Goal: Information Seeking & Learning: Compare options

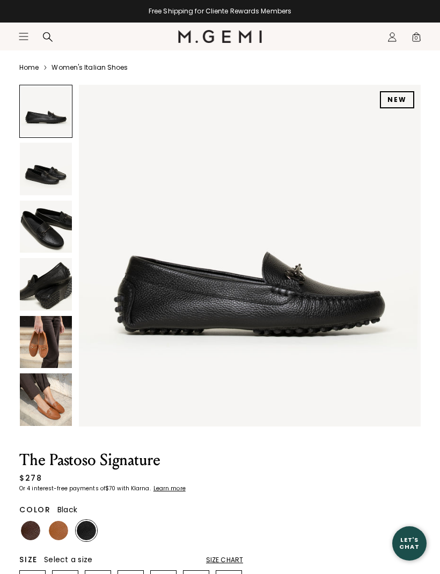
scroll to position [28, 0]
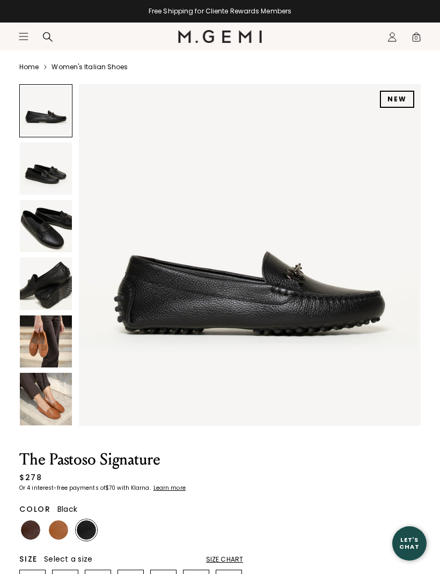
click at [36, 172] on img at bounding box center [46, 168] width 52 height 52
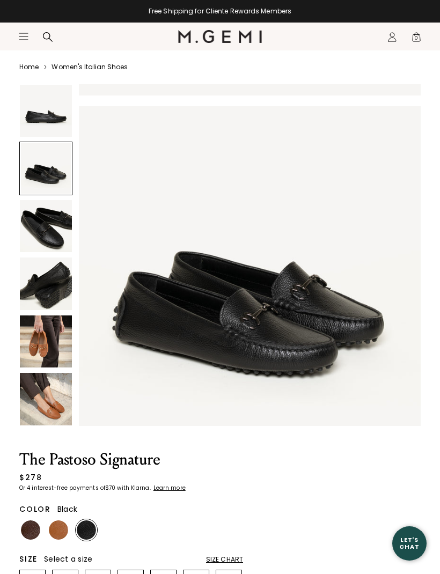
scroll to position [352, 0]
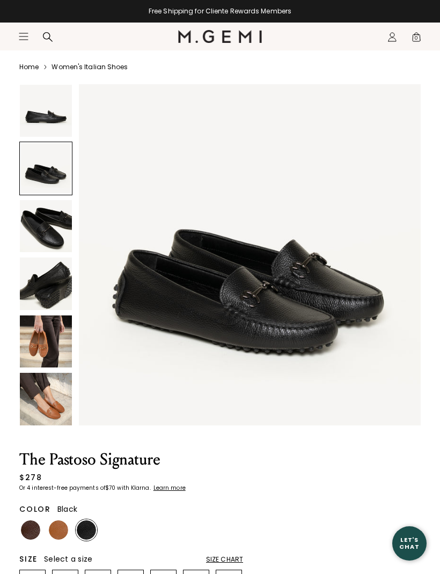
click at [36, 229] on img at bounding box center [46, 226] width 52 height 52
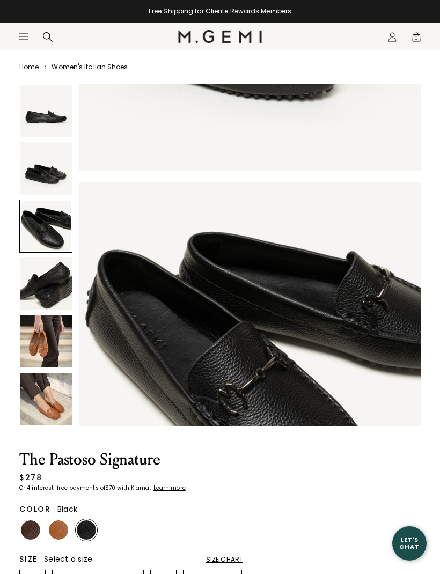
scroll to position [704, 0]
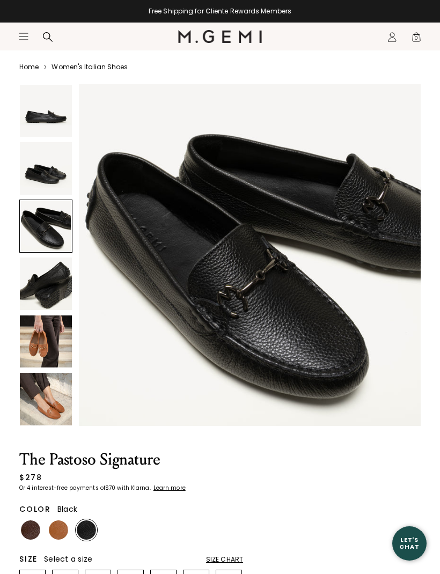
click at [28, 286] on img at bounding box center [46, 284] width 52 height 52
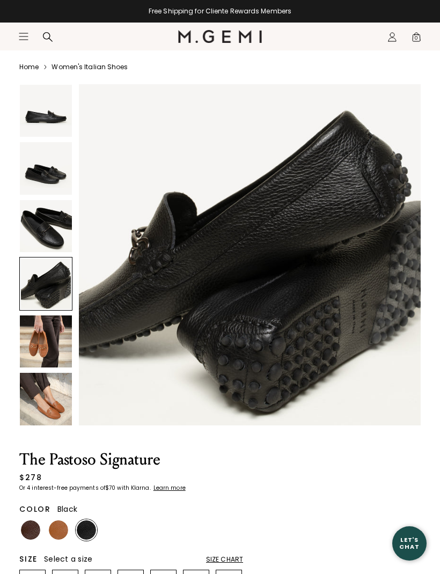
click at [32, 340] on img at bounding box center [46, 341] width 52 height 52
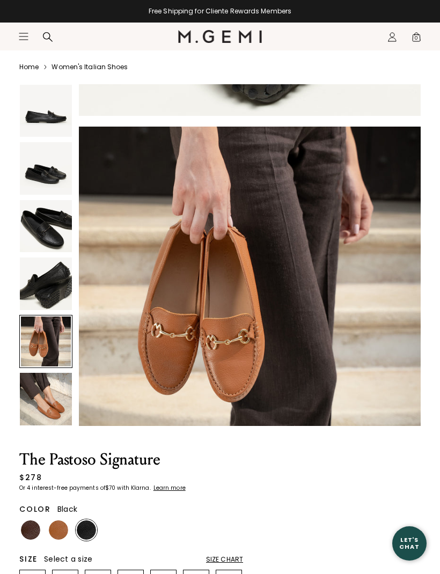
scroll to position [1409, 0]
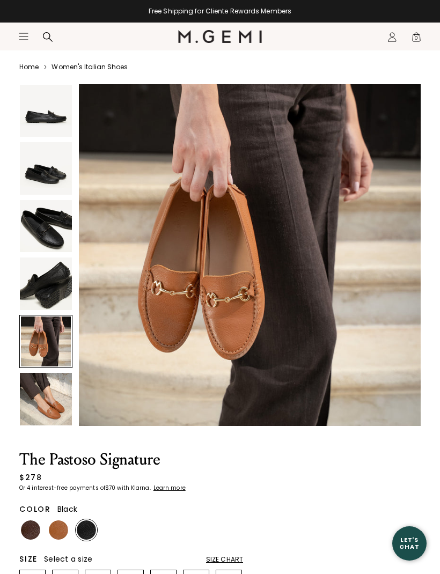
click at [34, 345] on div at bounding box center [45, 341] width 53 height 53
click at [32, 408] on img at bounding box center [46, 399] width 52 height 52
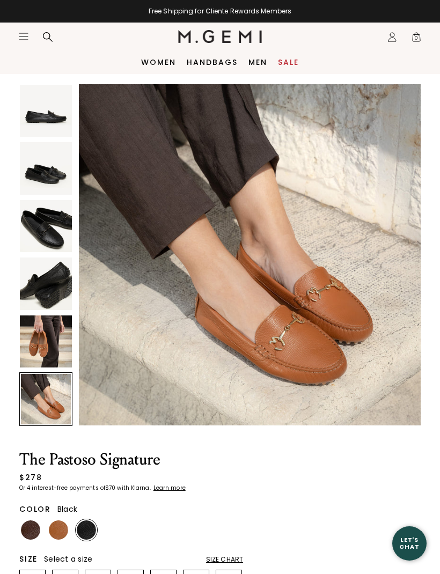
scroll to position [34, 0]
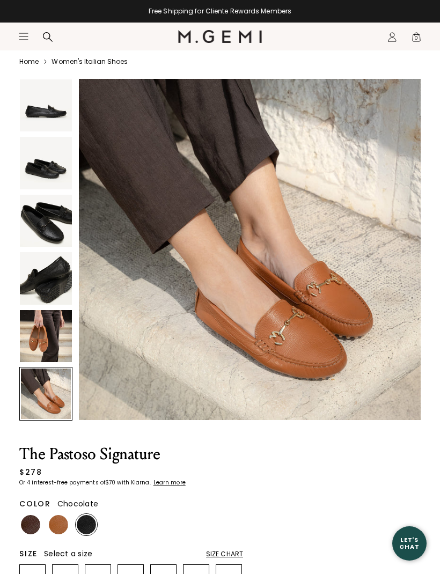
click at [28, 525] on img at bounding box center [30, 524] width 19 height 19
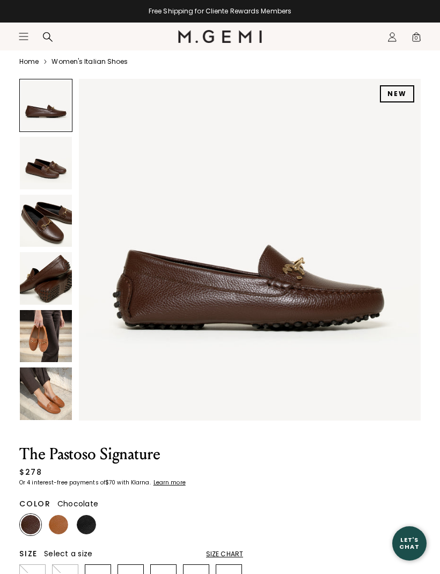
click at [30, 283] on img at bounding box center [46, 278] width 52 height 52
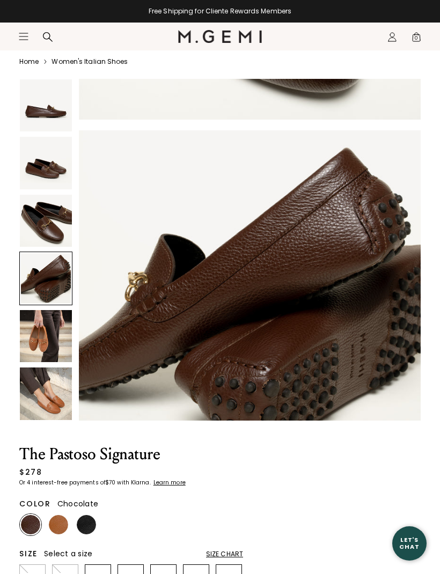
scroll to position [1057, 0]
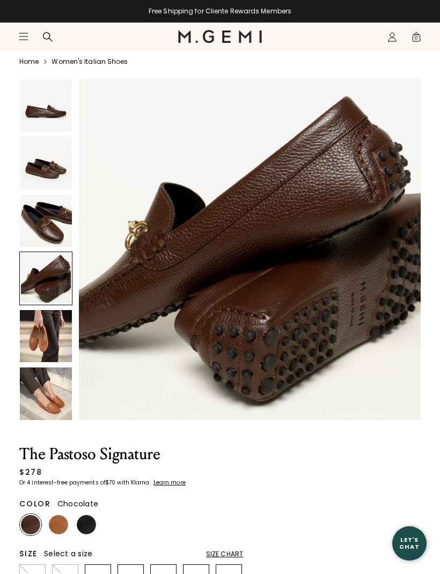
click at [40, 214] on img at bounding box center [46, 221] width 52 height 52
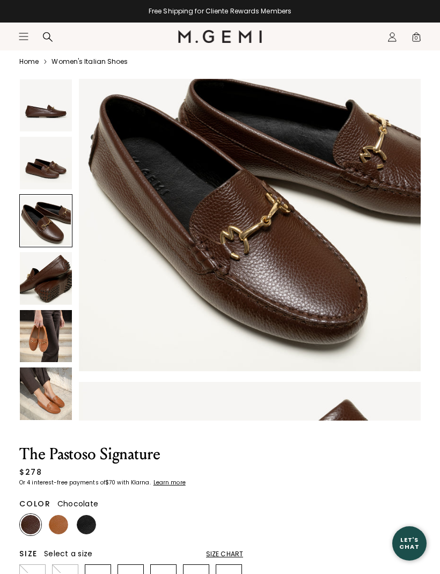
scroll to position [704, 0]
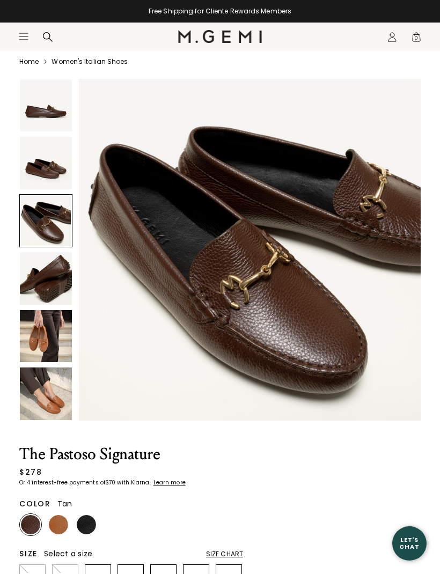
click at [57, 528] on img at bounding box center [58, 524] width 19 height 19
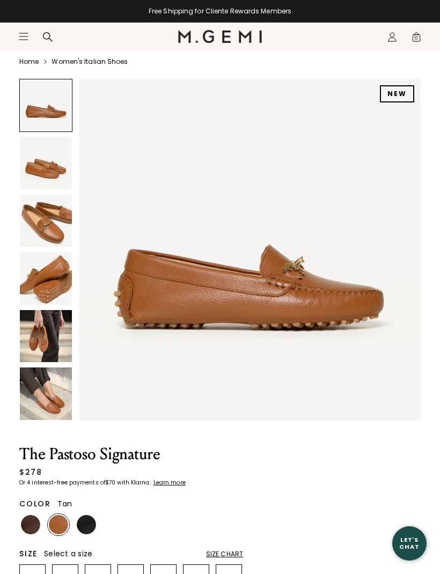
click at [81, 527] on img at bounding box center [86, 524] width 19 height 19
